Goal: Information Seeking & Learning: Check status

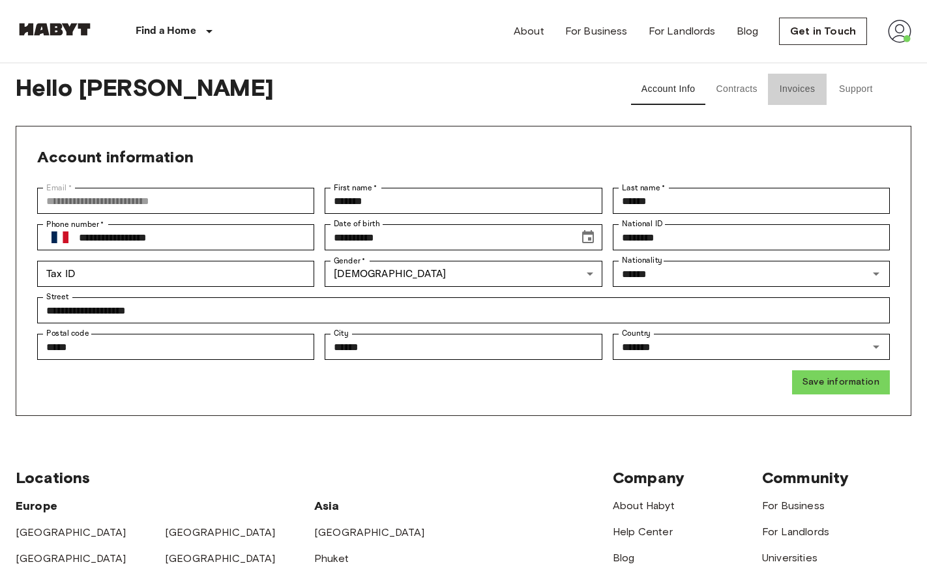
click at [801, 93] on button "Invoices" at bounding box center [797, 89] width 59 height 31
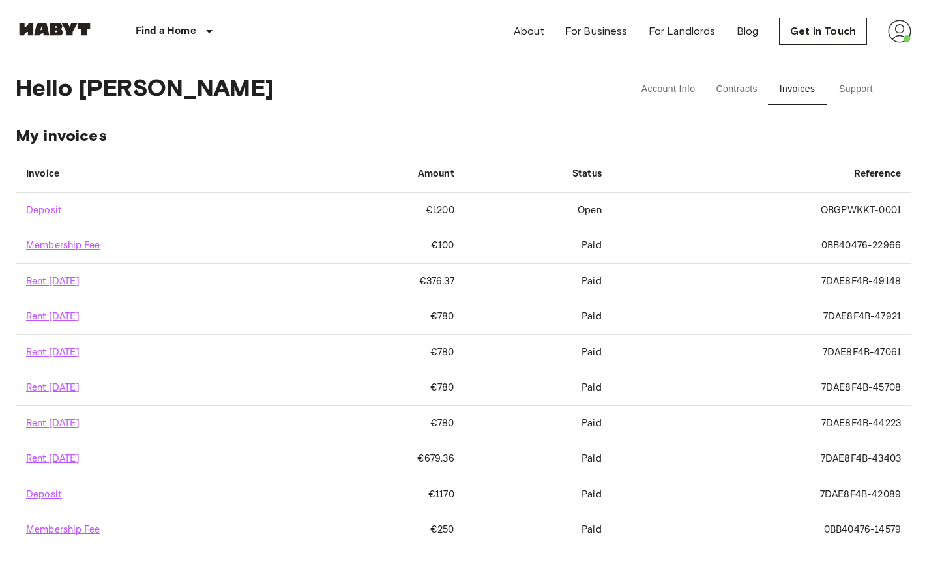
click at [605, 211] on td "Open" at bounding box center [538, 210] width 147 height 35
click at [875, 210] on td "OBGPWKKT-0001" at bounding box center [761, 210] width 299 height 35
click at [465, 211] on td "€1200" at bounding box center [379, 210] width 171 height 35
click at [611, 224] on td "Open" at bounding box center [538, 210] width 147 height 35
click at [612, 209] on td "Open" at bounding box center [538, 210] width 147 height 35
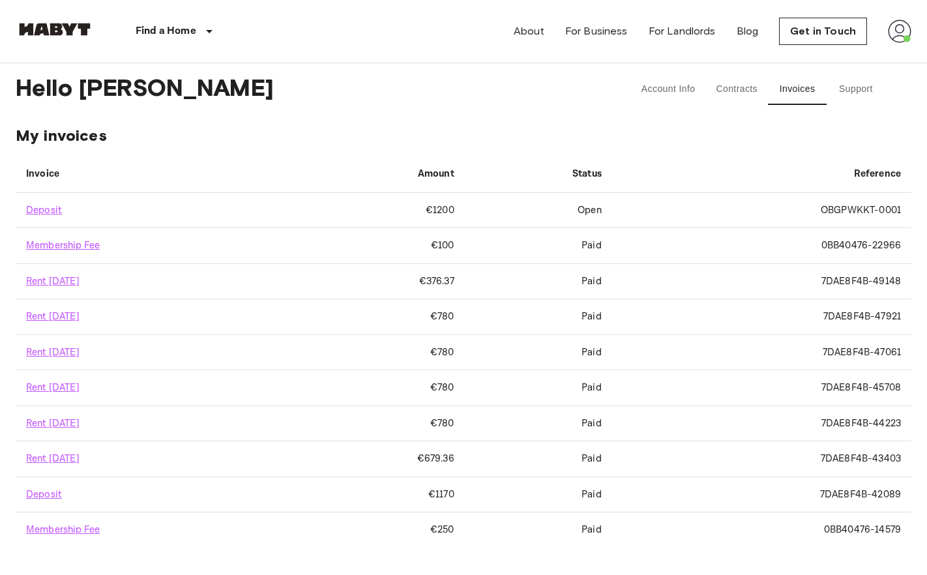
click at [861, 214] on td "OBGPWKKT-0001" at bounding box center [761, 210] width 299 height 35
click at [855, 95] on button "Support" at bounding box center [855, 89] width 59 height 31
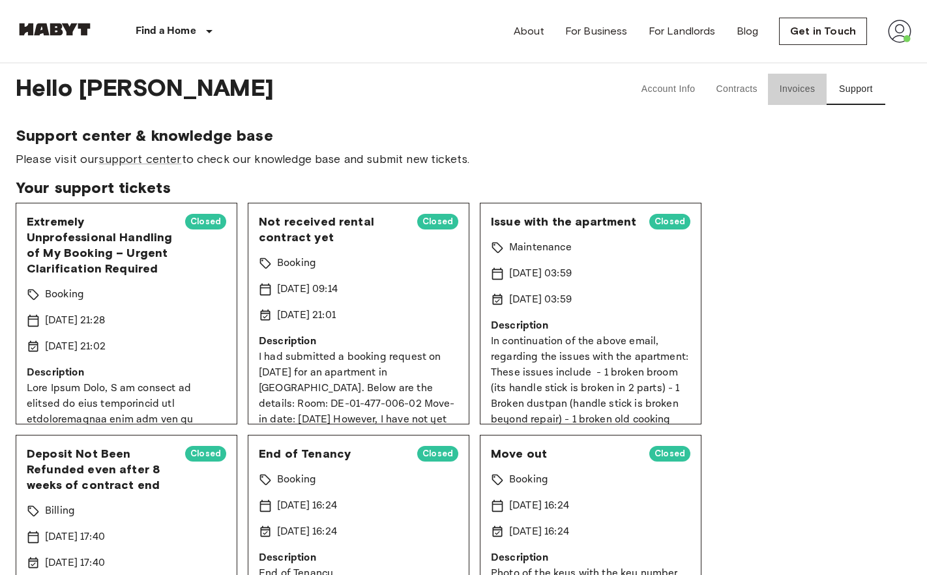
click at [803, 93] on button "Invoices" at bounding box center [797, 89] width 59 height 31
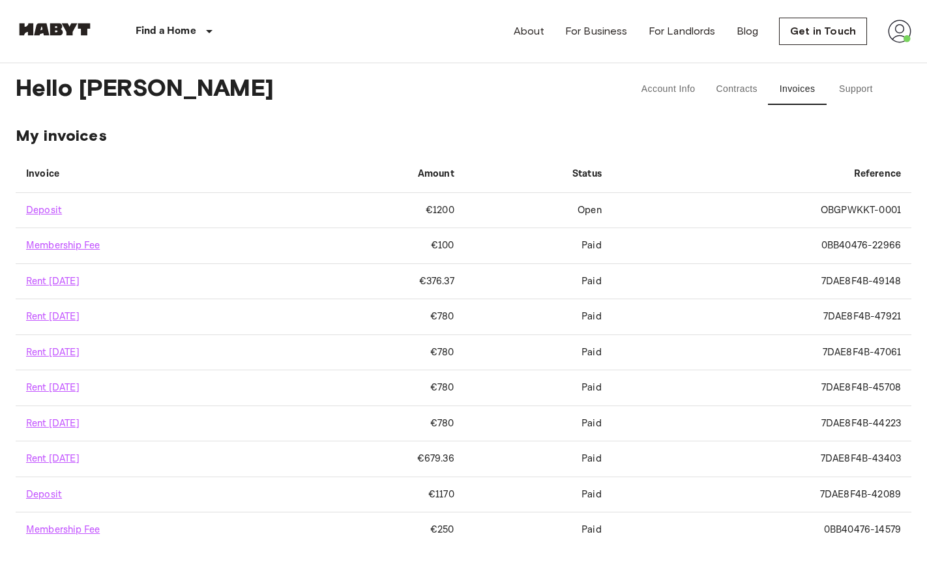
click at [601, 205] on td "Open" at bounding box center [538, 210] width 147 height 35
click at [692, 76] on button "Account Info" at bounding box center [668, 89] width 75 height 31
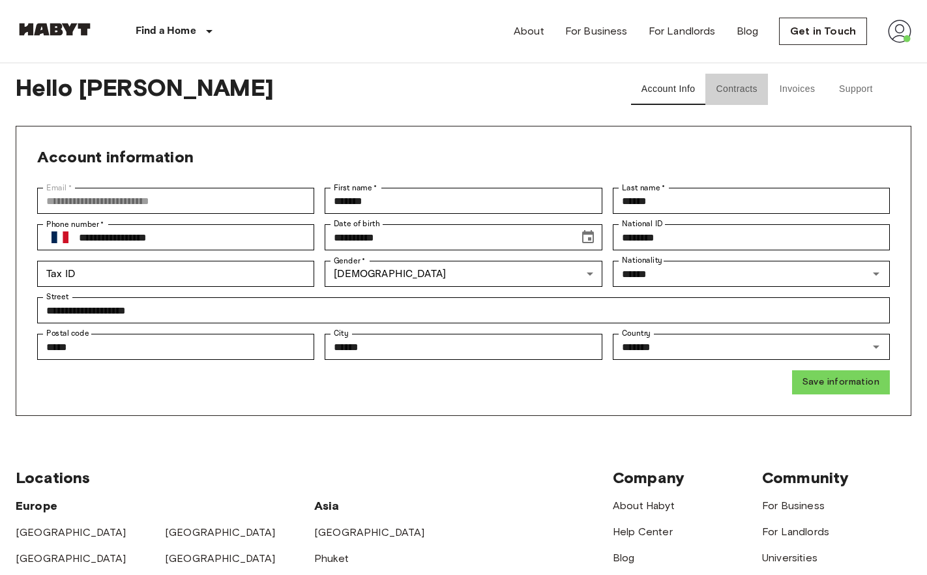
click at [754, 94] on button "Contracts" at bounding box center [736, 89] width 63 height 31
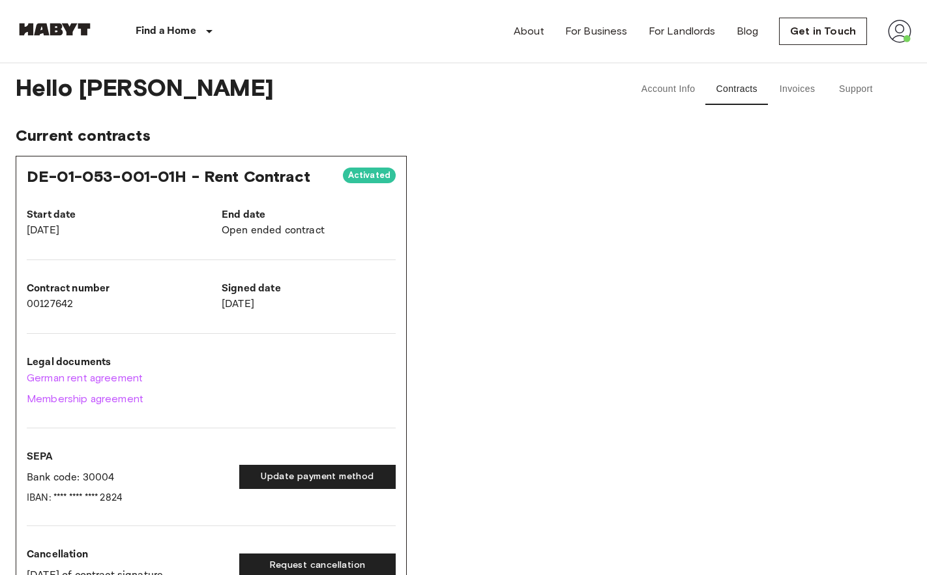
click at [792, 94] on button "Invoices" at bounding box center [797, 89] width 59 height 31
